Goal: Transaction & Acquisition: Book appointment/travel/reservation

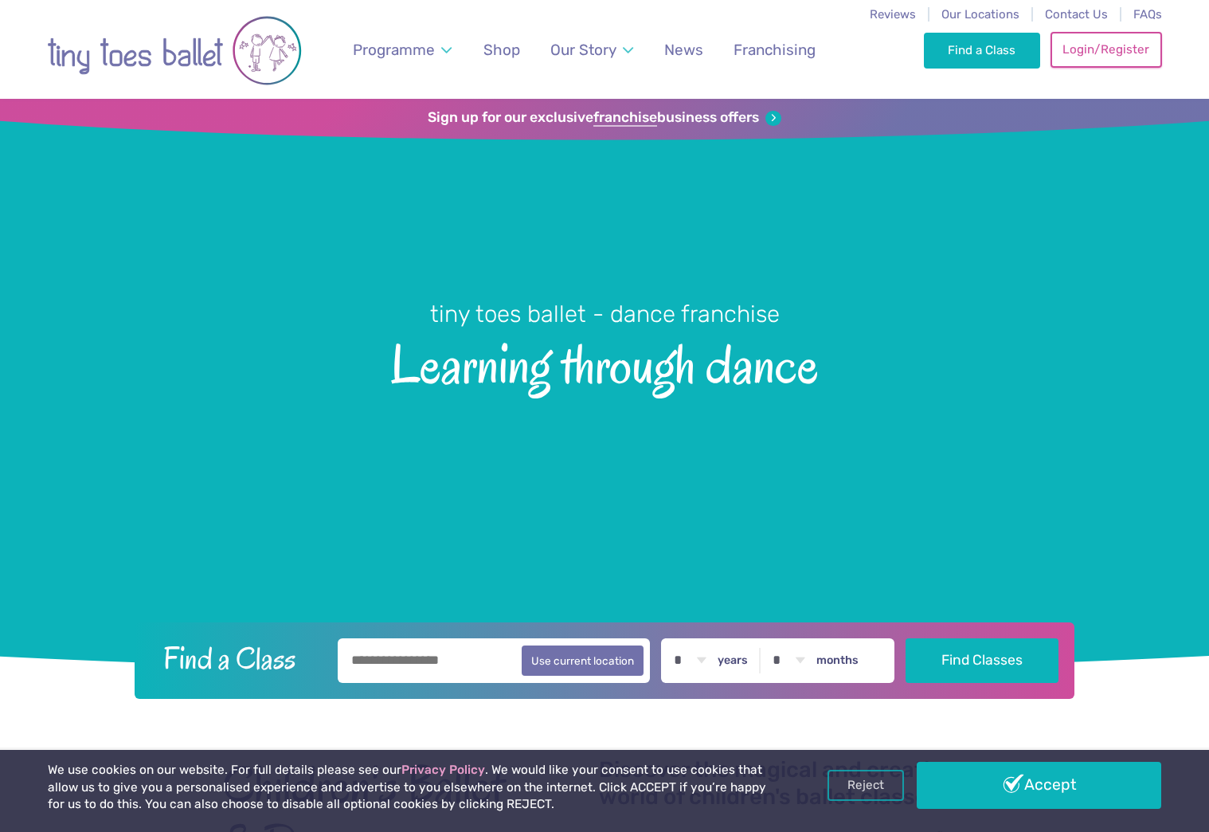
click at [1125, 57] on link "Login/Register" at bounding box center [1107, 49] width 112 height 35
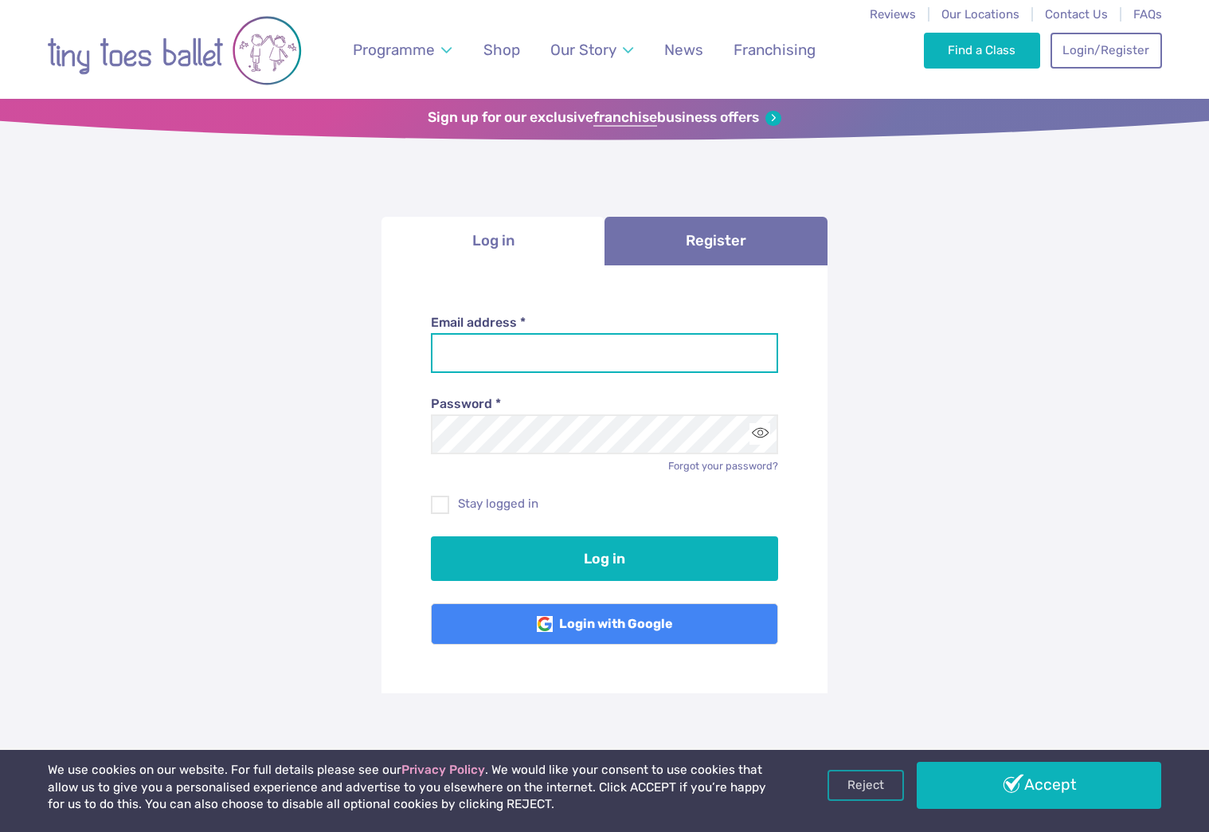
type input "**********"
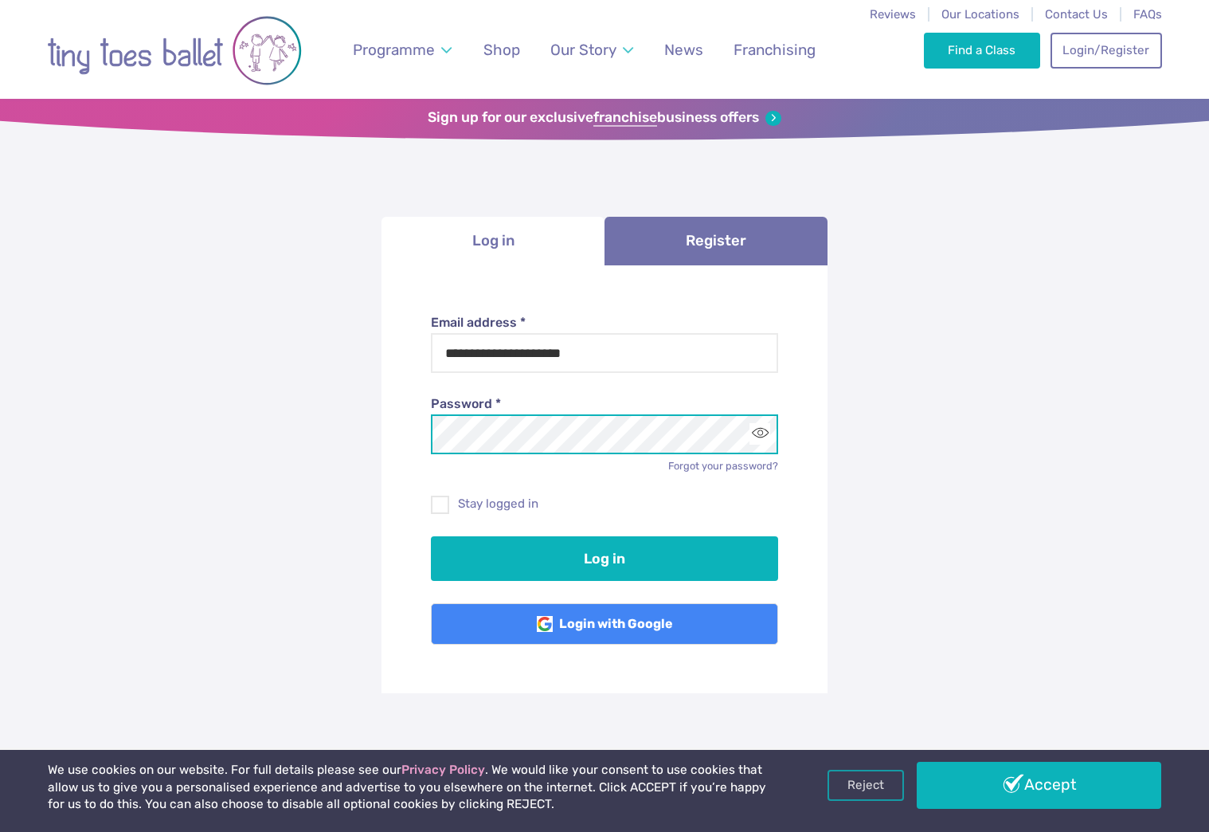
click at [605, 555] on button "Log in" at bounding box center [605, 558] width 348 height 45
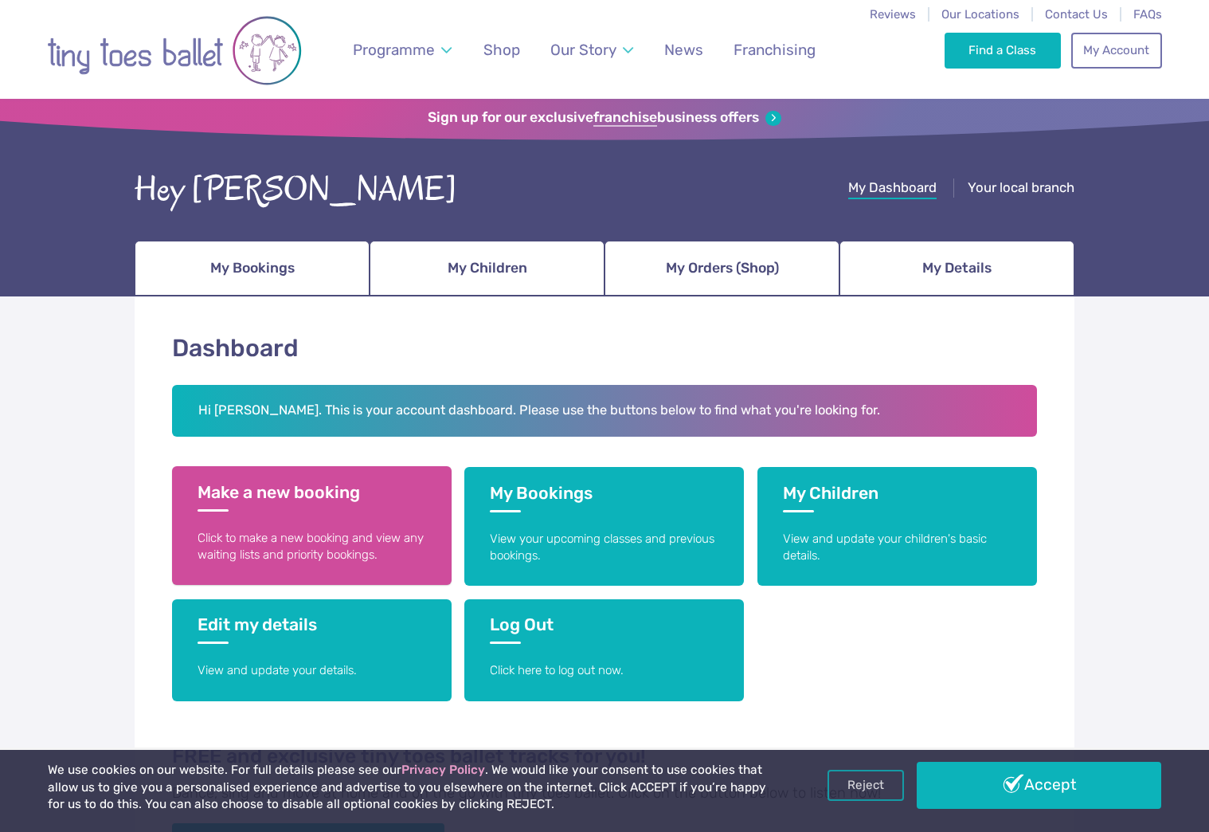
click at [284, 482] on h3 "Make a new booking" at bounding box center [312, 496] width 229 height 29
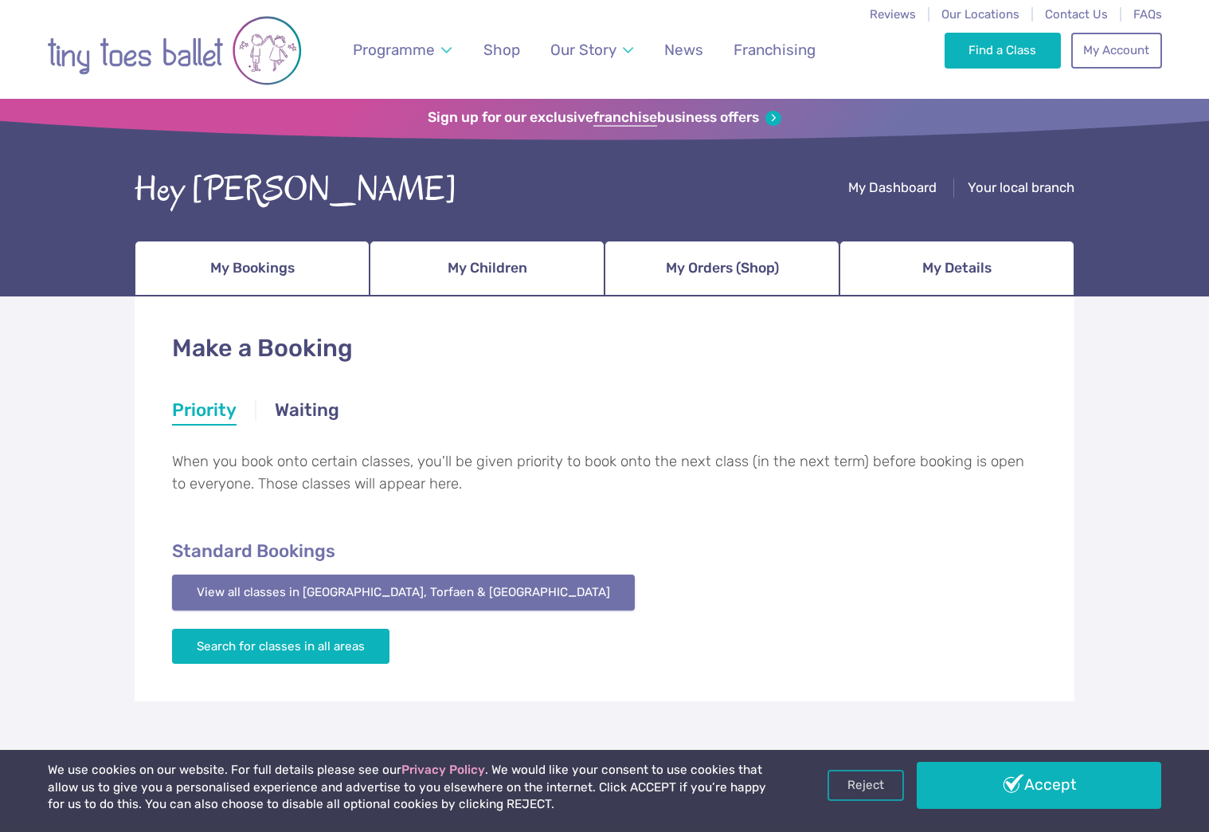
click at [299, 597] on link "View all classes in Monmouthshire, Torfaen & Blaenau Gwent" at bounding box center [403, 591] width 463 height 35
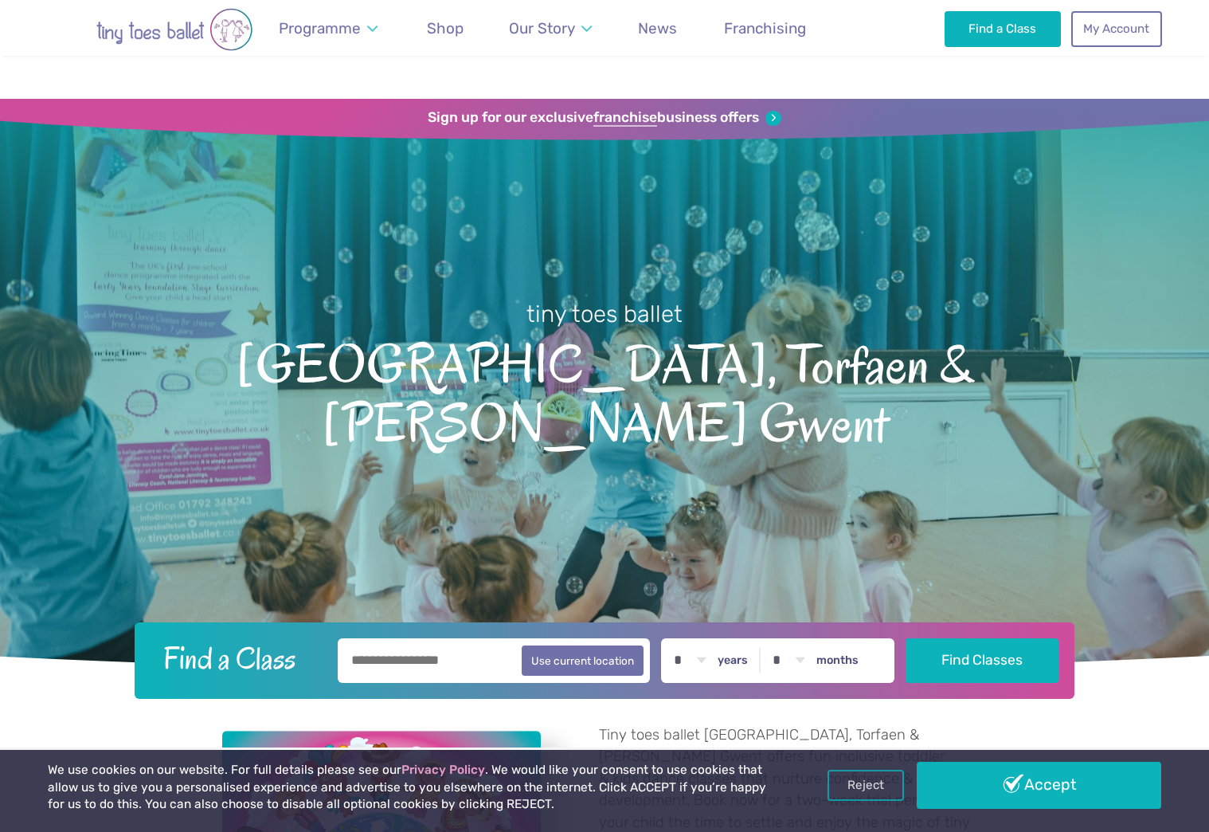
scroll to position [2428, 0]
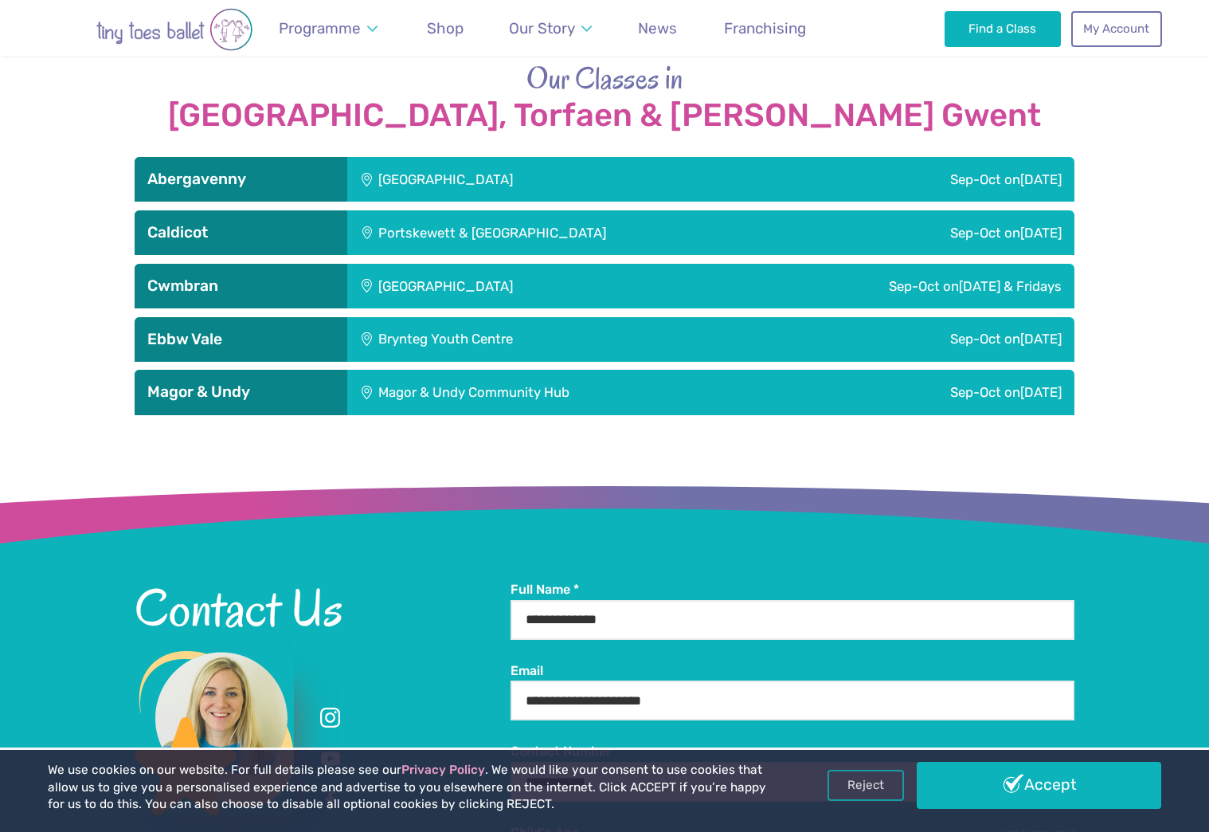
click at [480, 157] on div "Llanfoist Village Hall" at bounding box center [552, 179] width 411 height 45
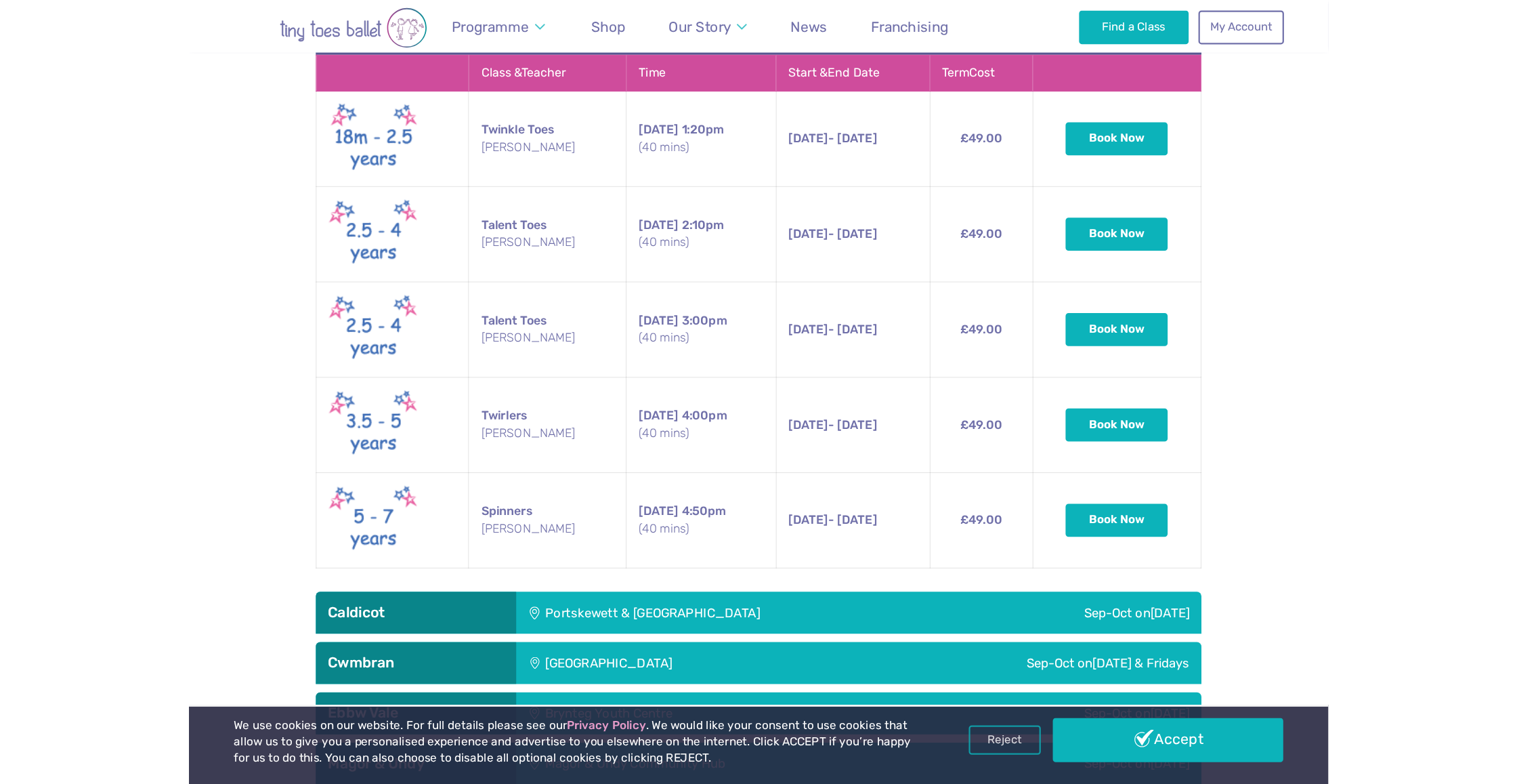
scroll to position [2256, 0]
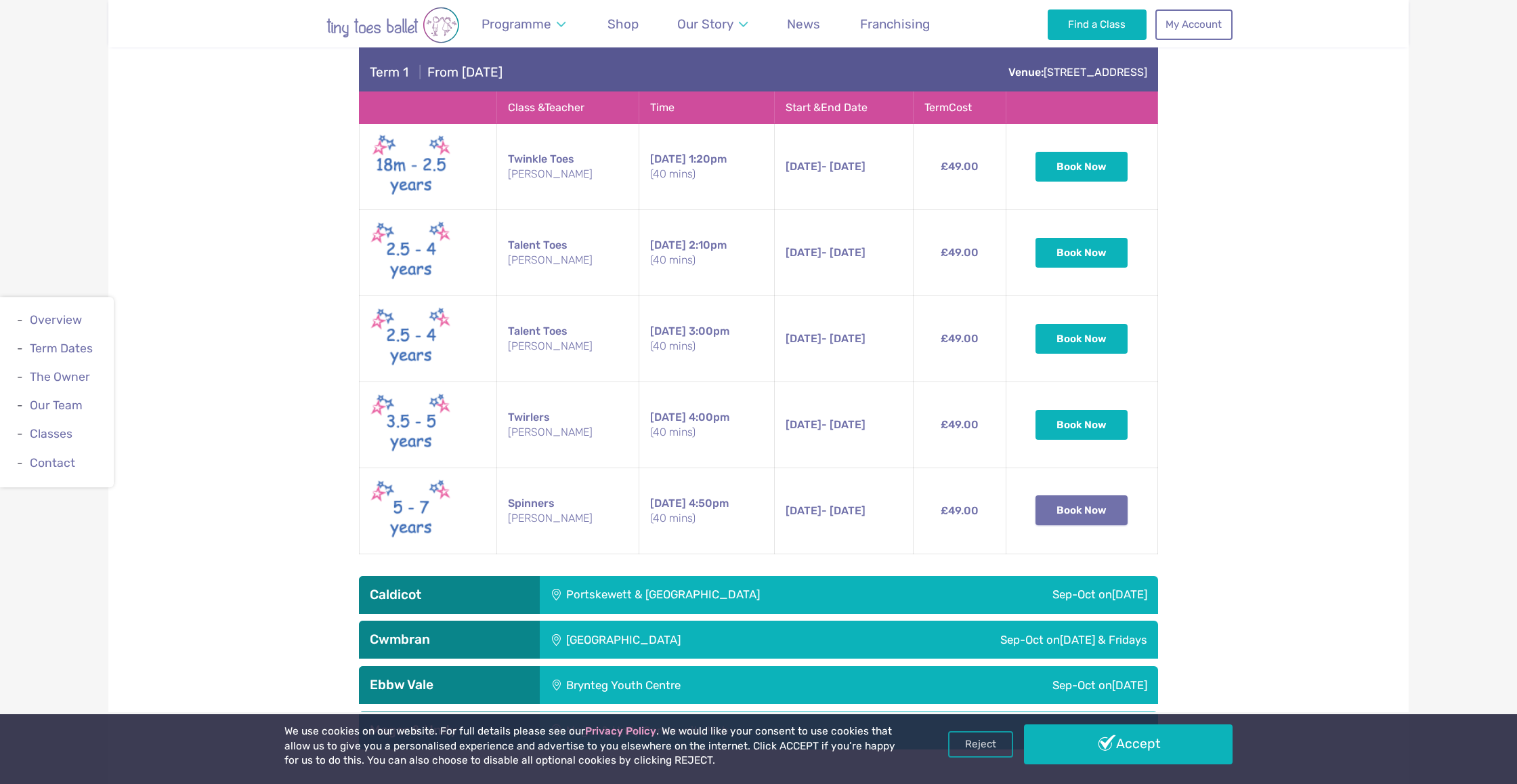
click at [1027, 495] on button "Book Now" at bounding box center [1082, 509] width 92 height 30
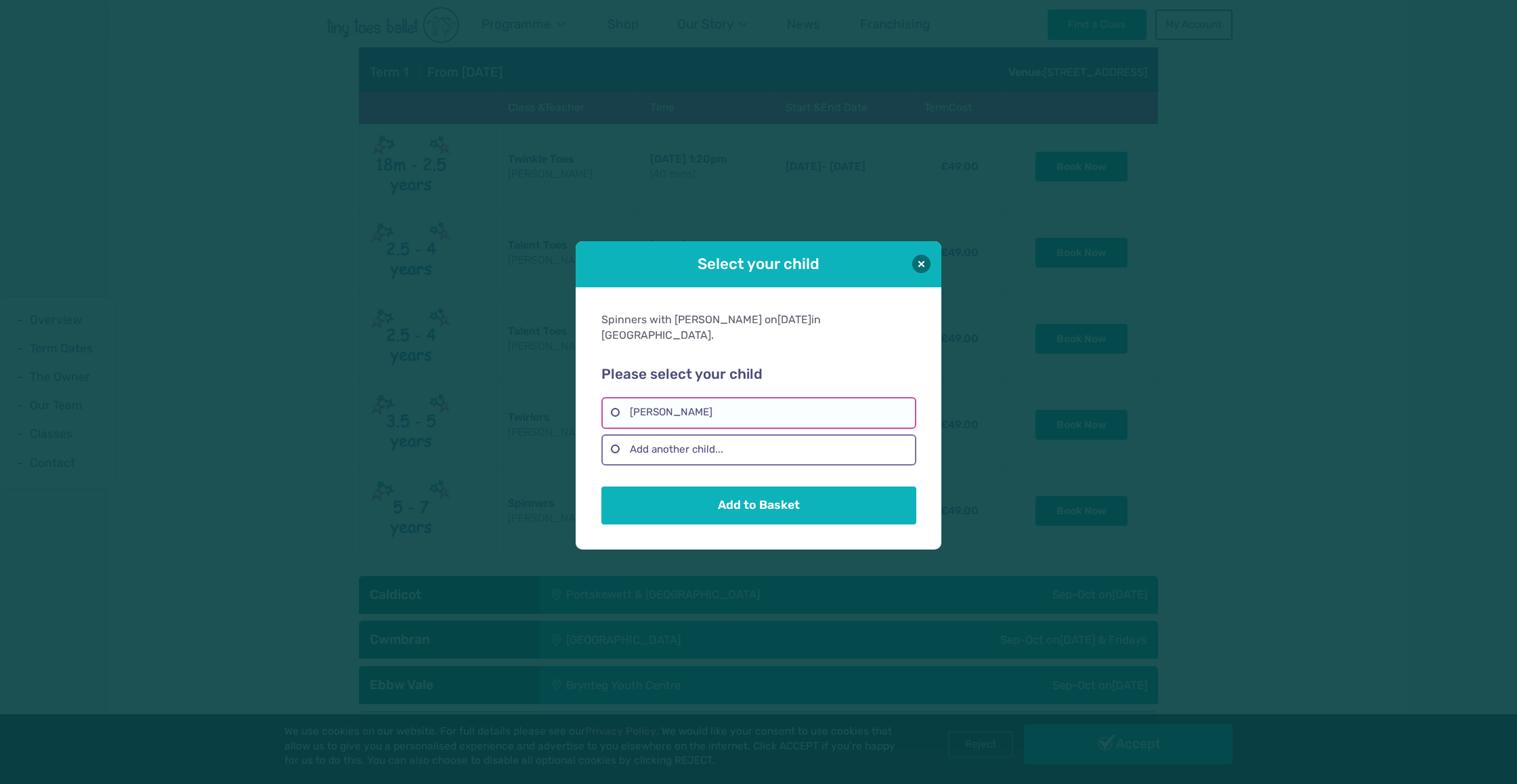
click at [696, 401] on label "Hope Sloman" at bounding box center [758, 412] width 315 height 31
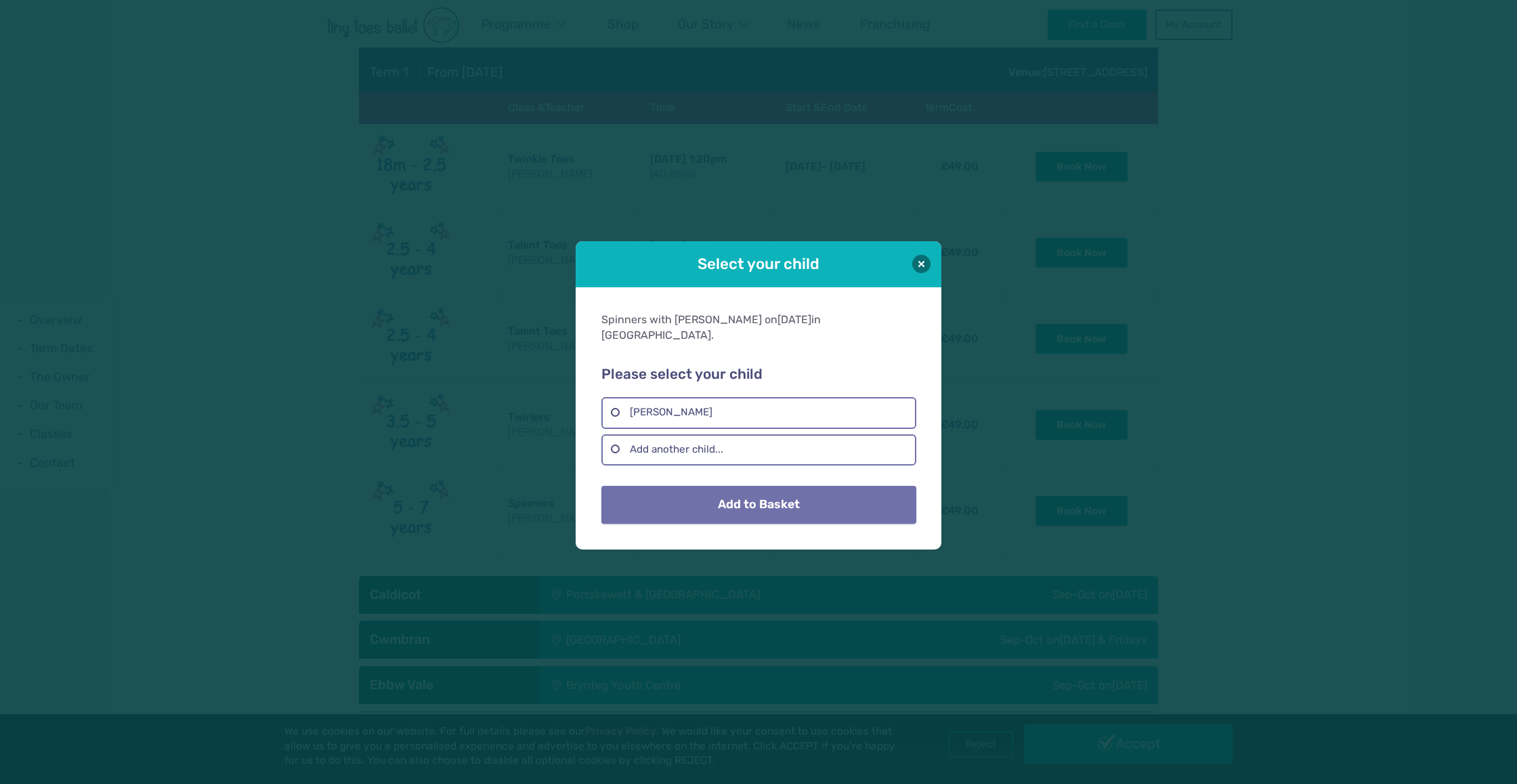
click at [715, 504] on button "Add to Basket" at bounding box center [758, 504] width 315 height 38
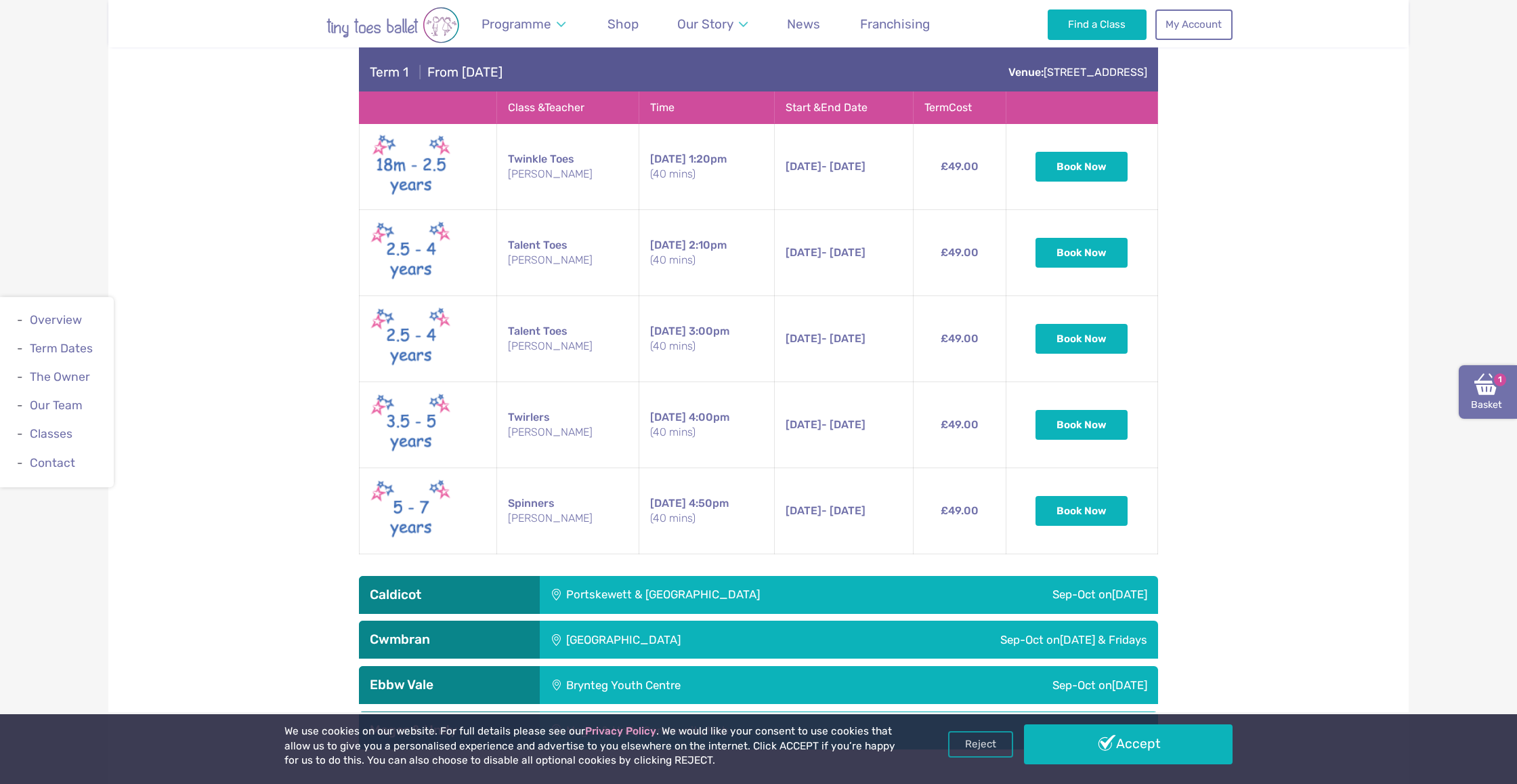
click at [1027, 397] on link "Basket 1" at bounding box center [1488, 392] width 58 height 54
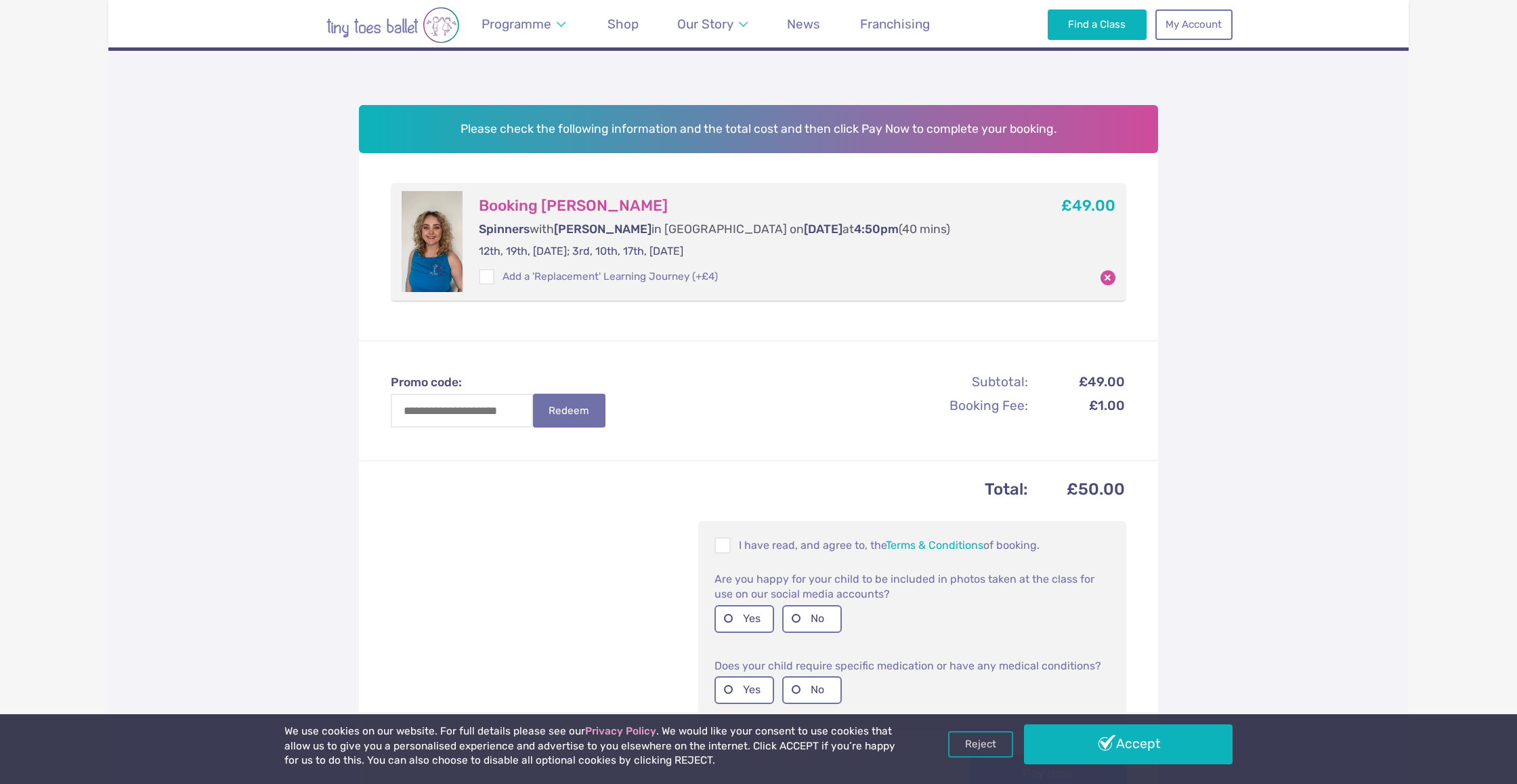
scroll to position [166, 0]
click at [737, 546] on p "I have read, and agree to, the Terms & Conditions of booking." at bounding box center [912, 544] width 395 height 16
click at [739, 621] on label "Yes" at bounding box center [744, 617] width 60 height 28
click at [821, 681] on label "No" at bounding box center [812, 689] width 60 height 28
click at [1091, 764] on div "Reject Accept" at bounding box center [1090, 743] width 285 height 39
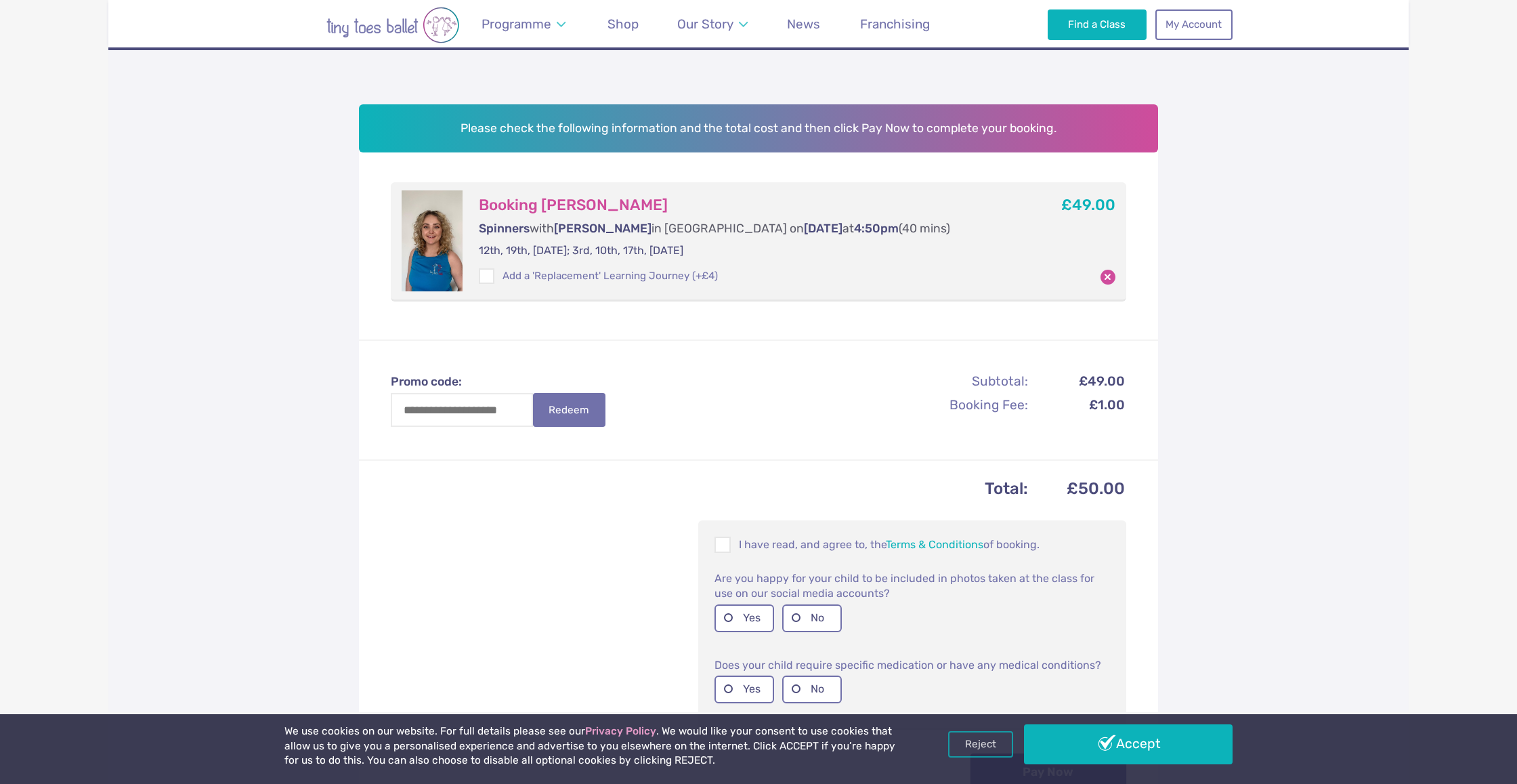
click at [1094, 757] on link "Accept" at bounding box center [1128, 743] width 208 height 39
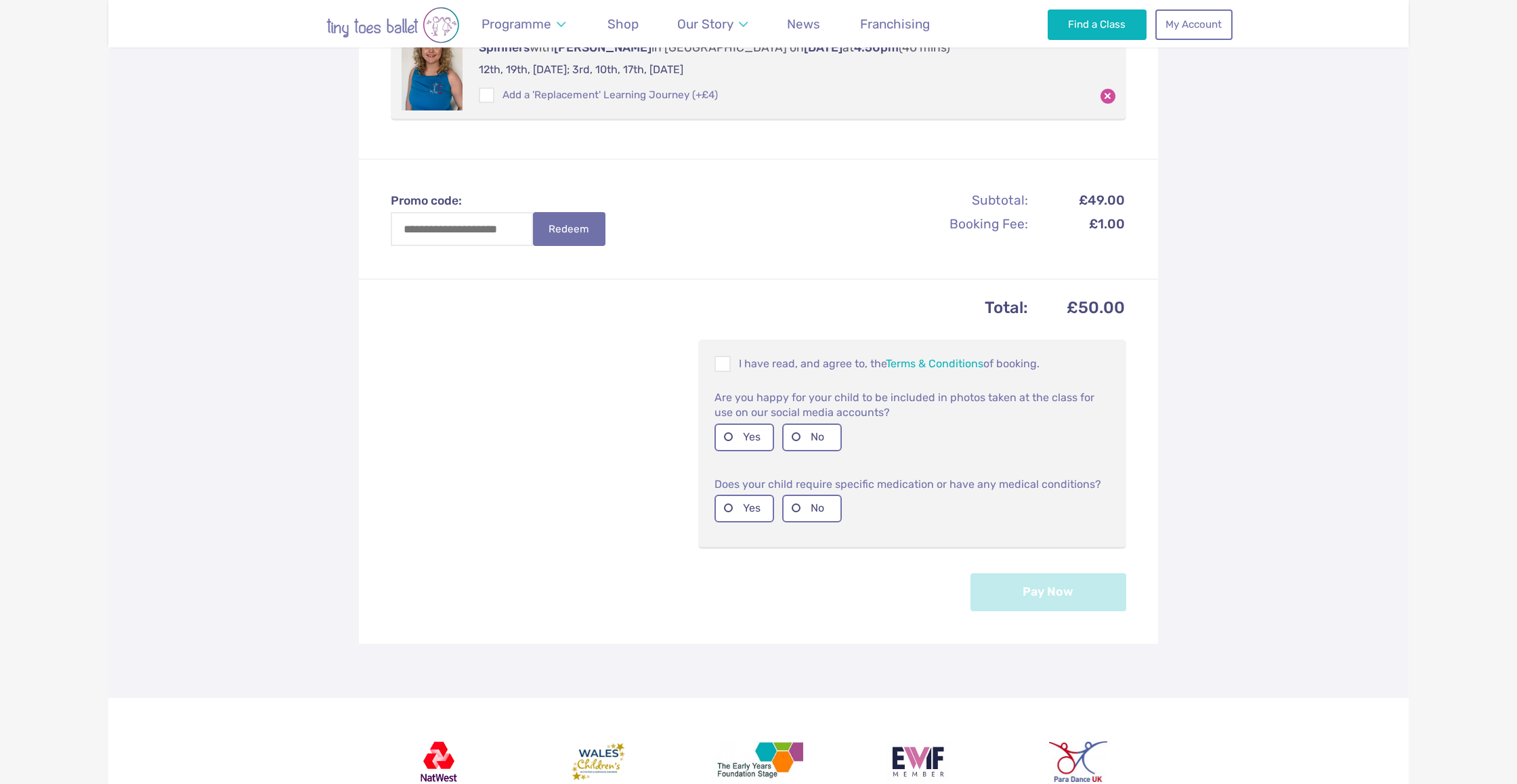
scroll to position [415, 0]
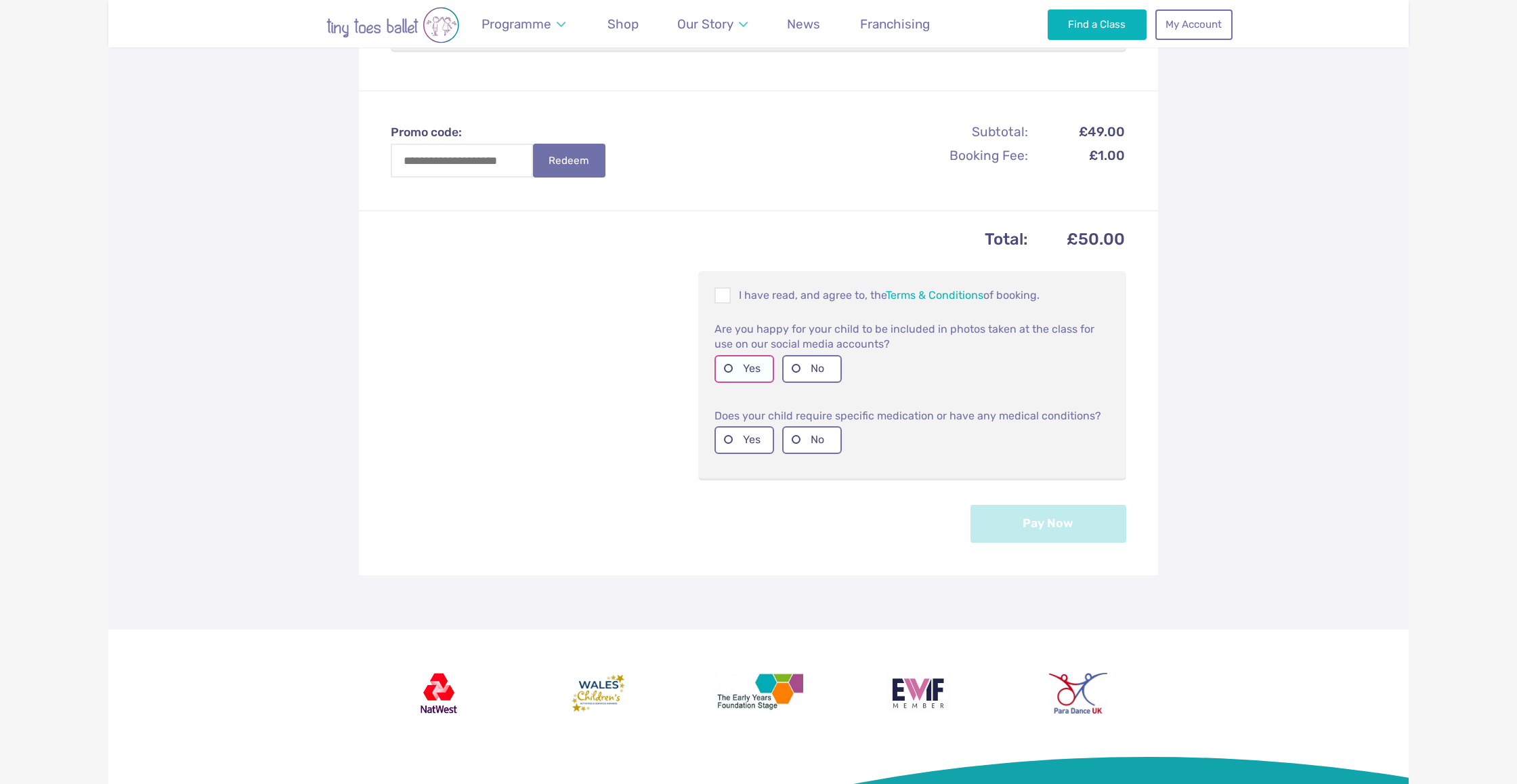
click at [736, 364] on label "Yes" at bounding box center [744, 368] width 60 height 28
click at [726, 291] on span at bounding box center [724, 297] width 15 height 13
click at [802, 436] on label "No" at bounding box center [812, 440] width 60 height 28
click at [1009, 509] on button "Pay Now" at bounding box center [1048, 523] width 156 height 38
